Goal: Task Accomplishment & Management: Manage account settings

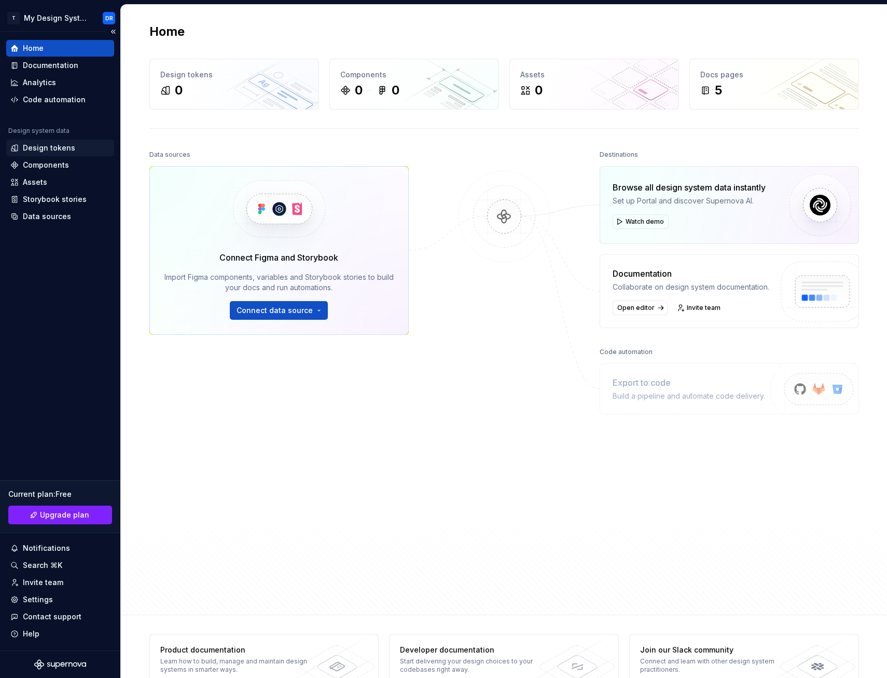
click at [51, 154] on div "Design tokens" at bounding box center [60, 148] width 108 height 17
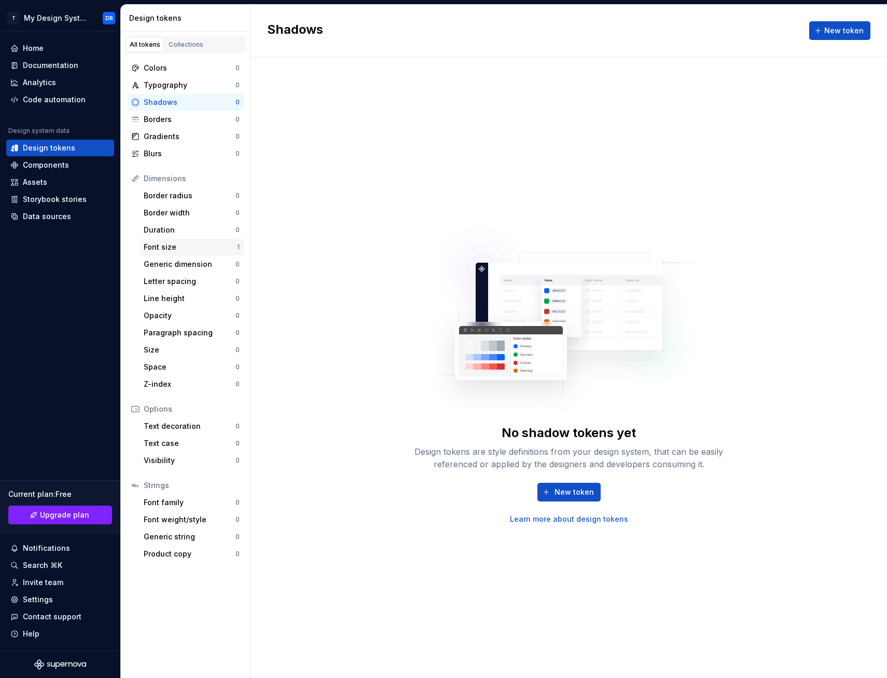
click at [207, 248] on div "Font size" at bounding box center [190, 247] width 93 height 10
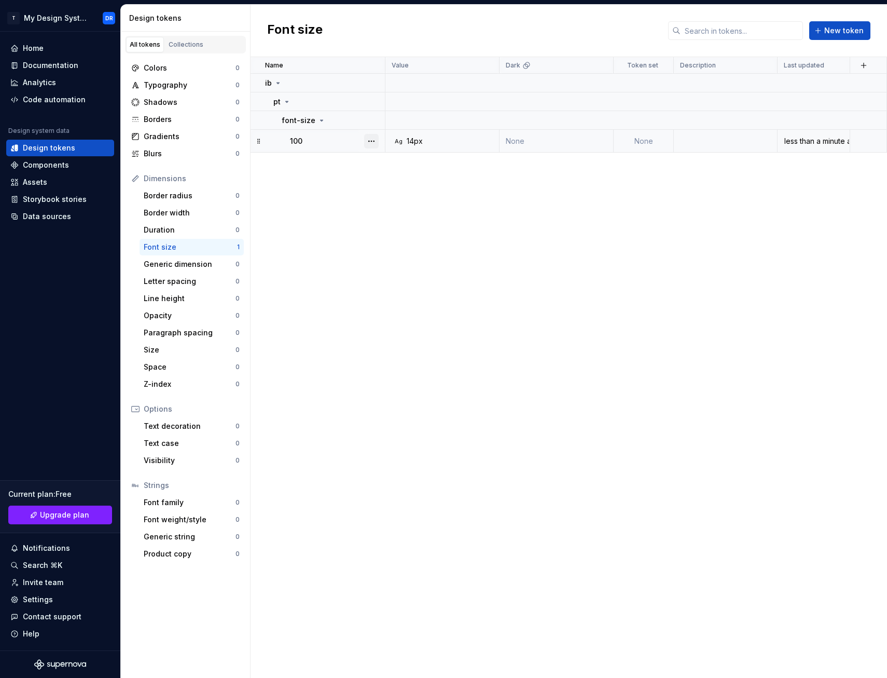
click at [372, 142] on button "button" at bounding box center [371, 141] width 15 height 15
click at [407, 204] on div "Delete token" at bounding box center [411, 199] width 88 height 17
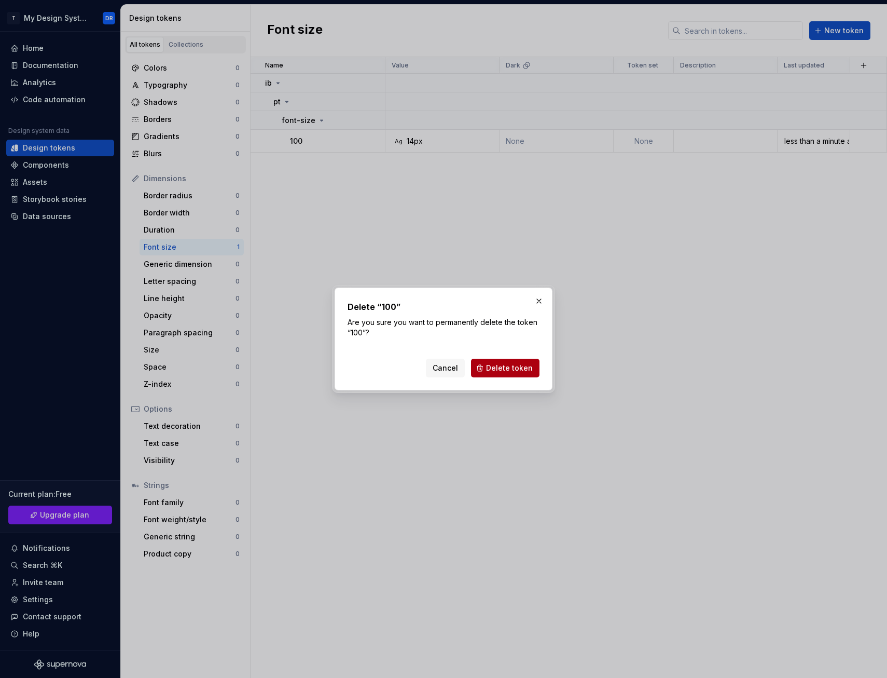
click at [501, 367] on span "Delete token" at bounding box center [509, 368] width 47 height 10
